Goal: Task Accomplishment & Management: Manage account settings

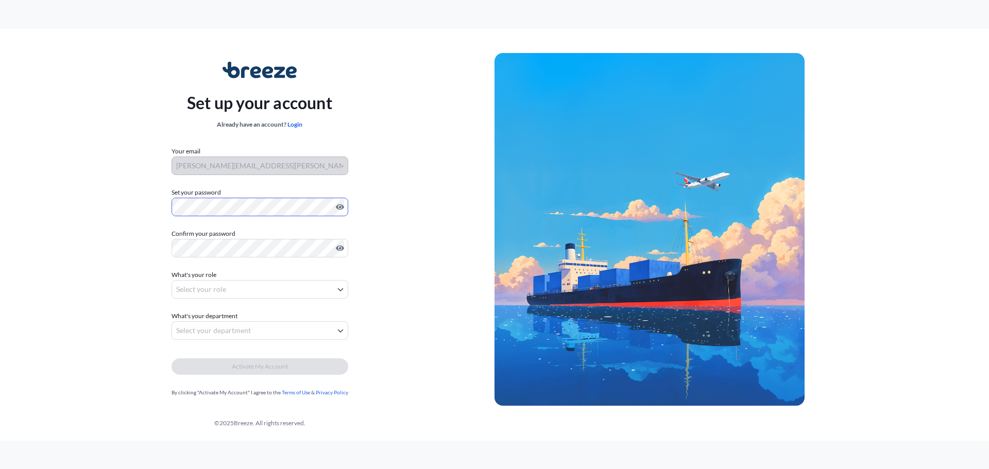
click at [55, 182] on div "Set up your account Already have an account? Login Your email [PERSON_NAME][EMA…" at bounding box center [260, 229] width 470 height 377
click at [225, 286] on body "Set up your account Already have an account? Login Your email [PERSON_NAME][EMA…" at bounding box center [494, 234] width 989 height 469
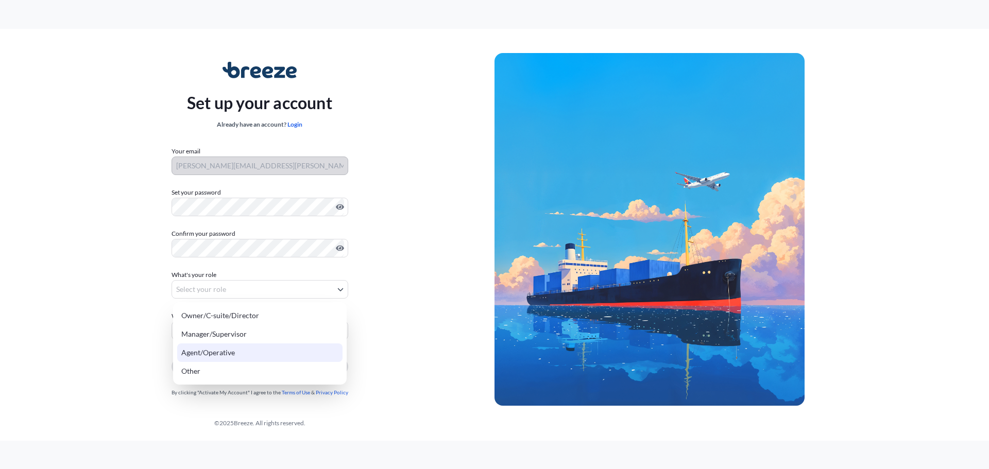
click at [217, 353] on div "Agent/Operative" at bounding box center [259, 353] width 165 height 19
select select "agent/operative"
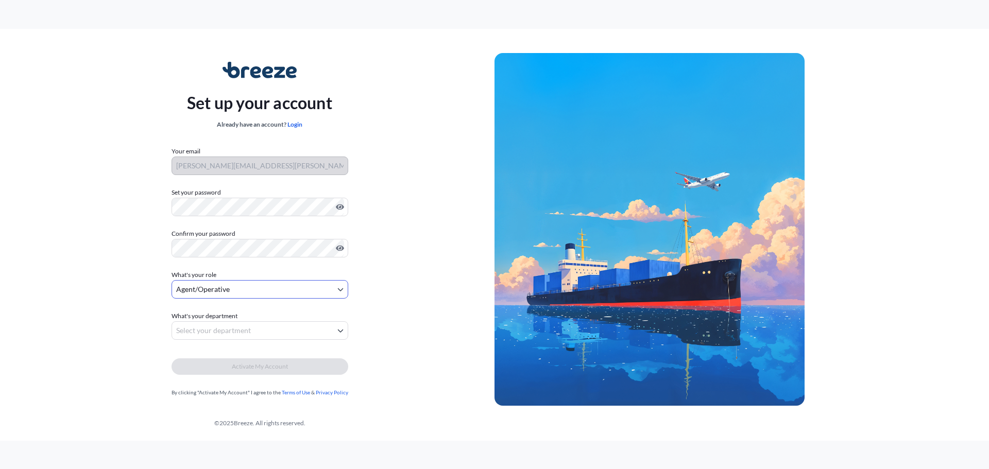
click at [227, 333] on body "Set up your account Already have an account? Login Your email [PERSON_NAME][EMA…" at bounding box center [494, 234] width 989 height 469
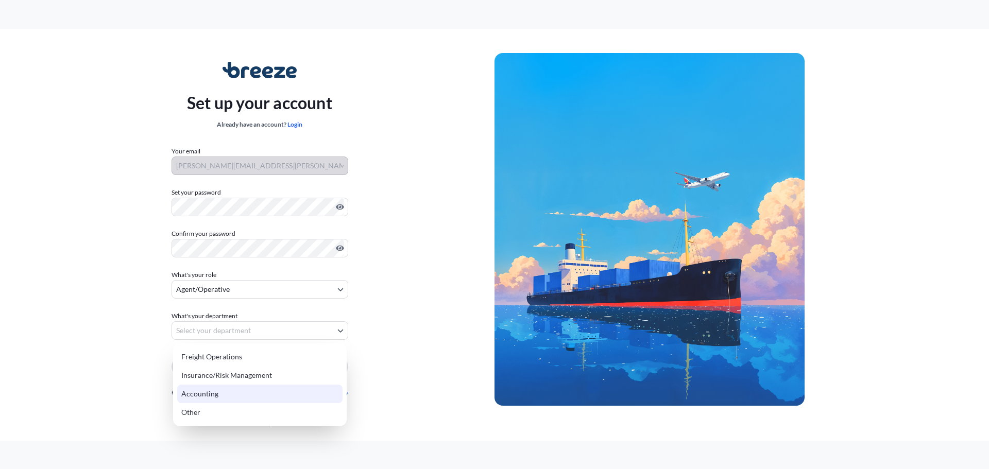
click at [213, 394] on div "Accounting" at bounding box center [259, 394] width 165 height 19
select select "accounting"
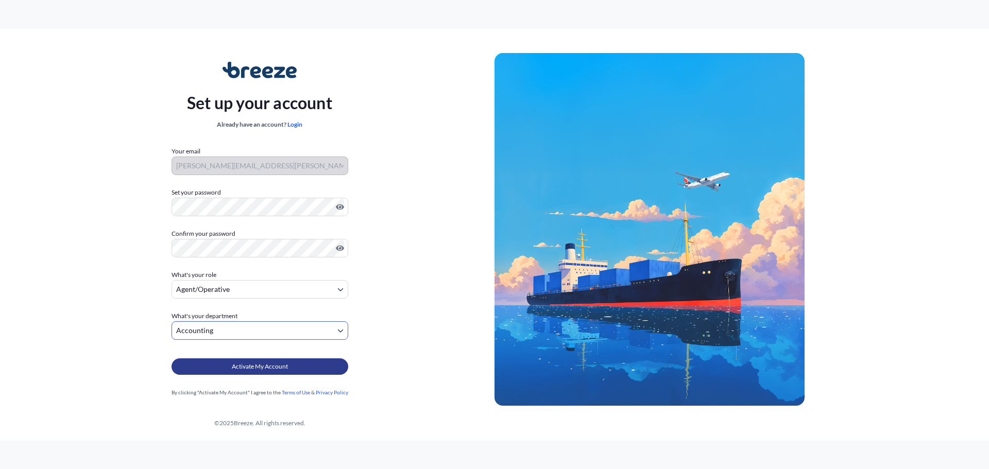
click at [269, 373] on button "Activate My Account" at bounding box center [260, 367] width 177 height 16
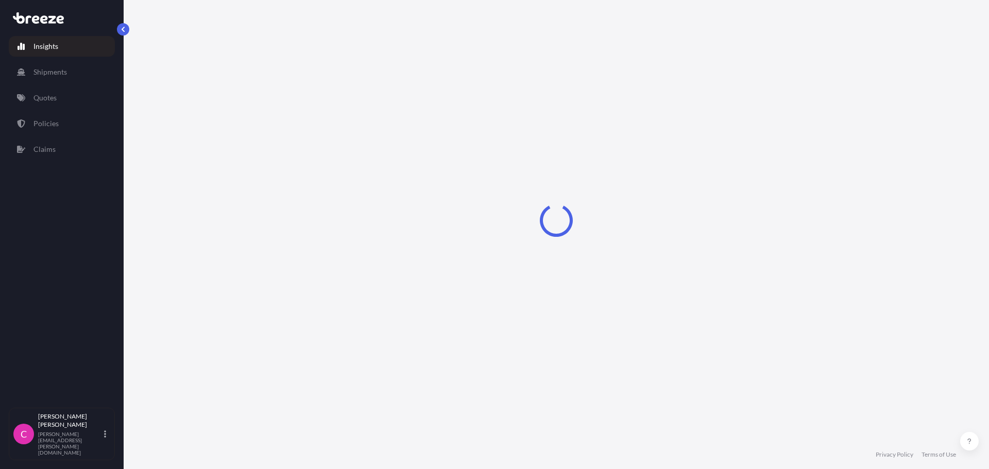
select select "2025"
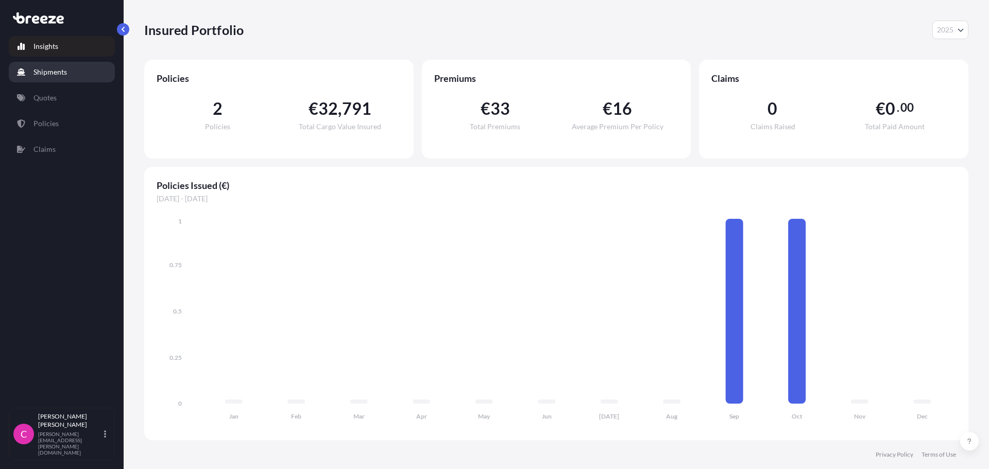
click at [52, 71] on p "Shipments" at bounding box center [49, 72] width 33 height 10
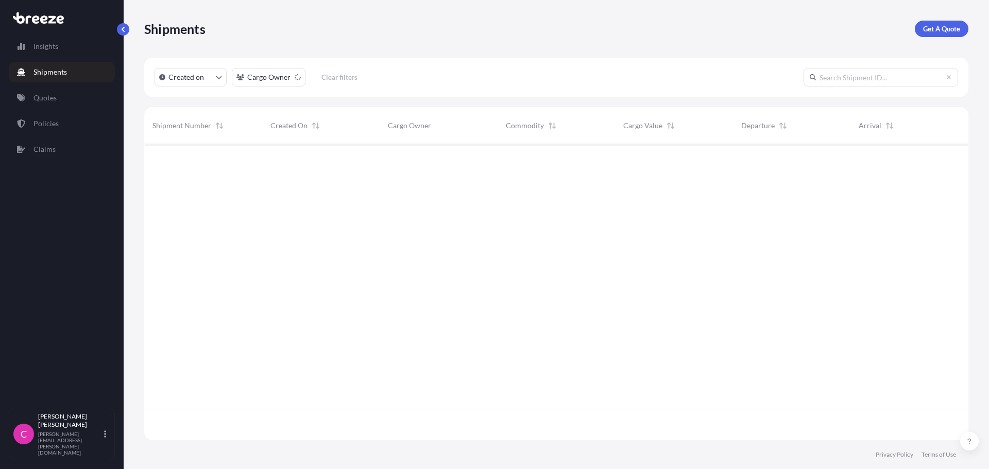
scroll to position [326, 817]
click at [47, 96] on p "Quotes" at bounding box center [44, 98] width 23 height 10
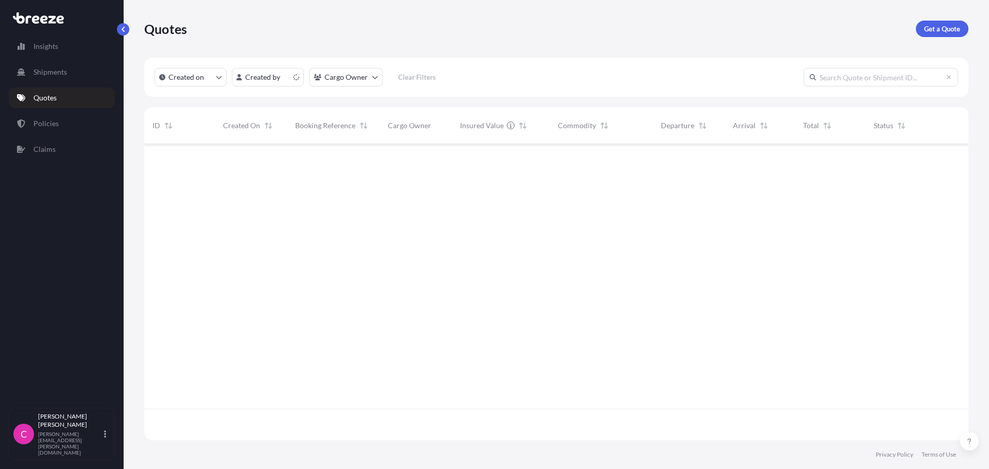
scroll to position [294, 817]
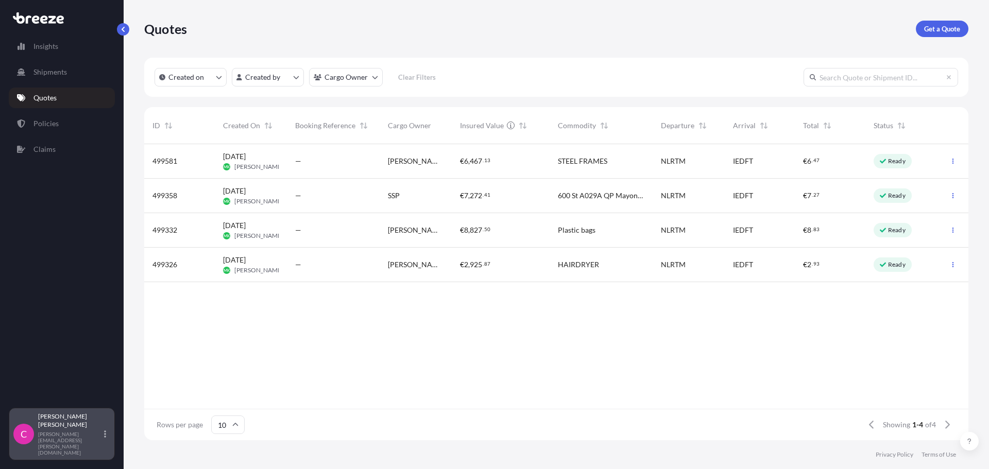
click at [106, 438] on icon at bounding box center [105, 434] width 2 height 8
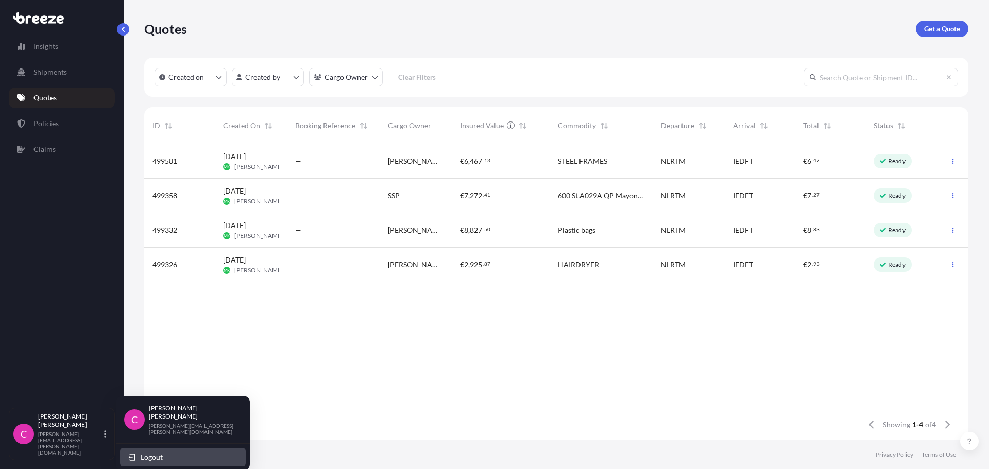
click at [143, 452] on span "Logout" at bounding box center [152, 457] width 22 height 10
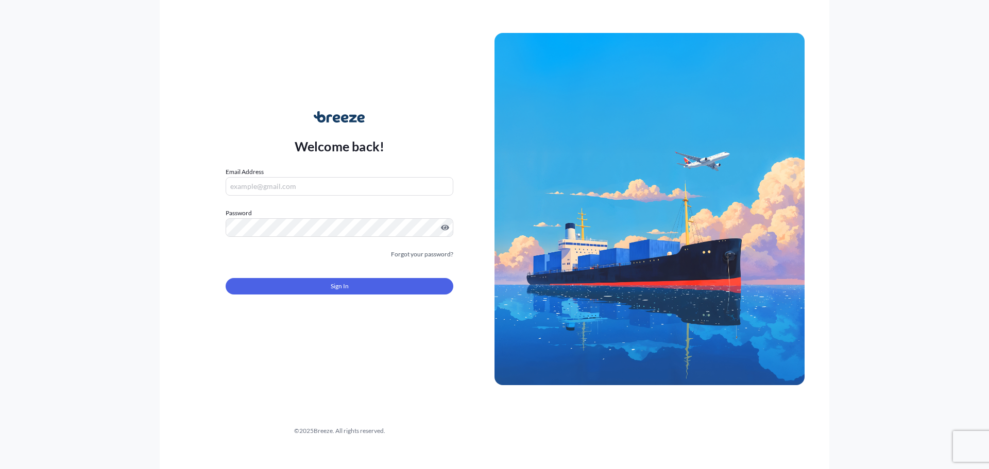
type input "[PERSON_NAME][EMAIL_ADDRESS][PERSON_NAME][DOMAIN_NAME]"
